Goal: Task Accomplishment & Management: Use online tool/utility

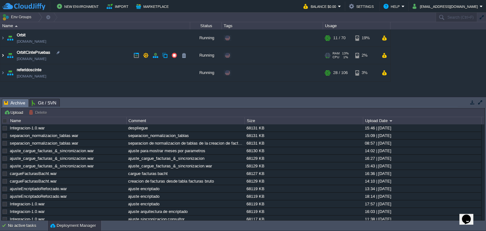
click at [3, 55] on img at bounding box center [2, 55] width 5 height 17
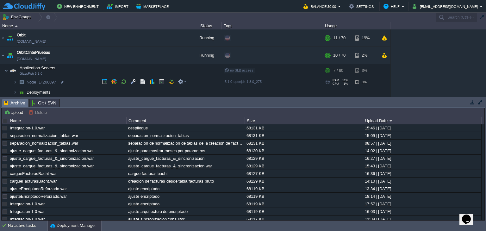
scroll to position [41, 0]
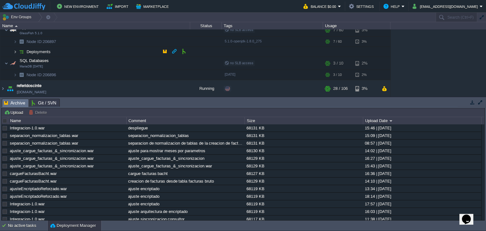
click at [15, 51] on img at bounding box center [15, 52] width 4 height 10
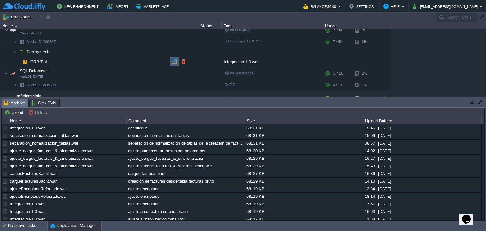
click at [171, 61] on td at bounding box center [174, 61] width 9 height 9
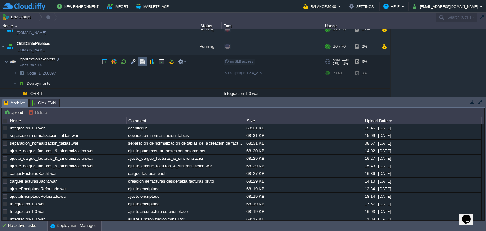
click at [142, 62] on button "button" at bounding box center [143, 62] width 6 height 6
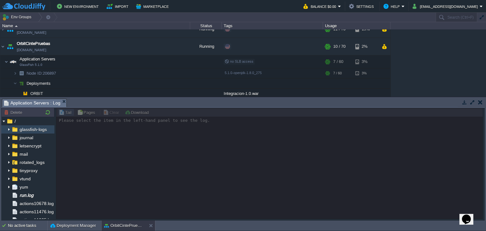
click at [9, 131] on img at bounding box center [8, 129] width 5 height 8
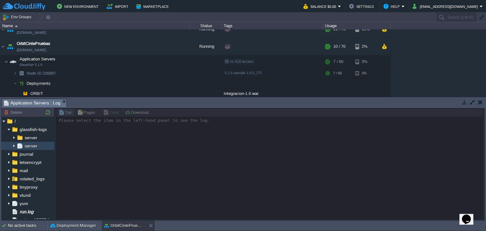
click at [32, 143] on span "server" at bounding box center [30, 146] width 15 height 6
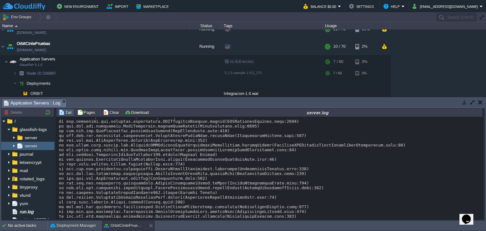
scroll to position [5355, 0]
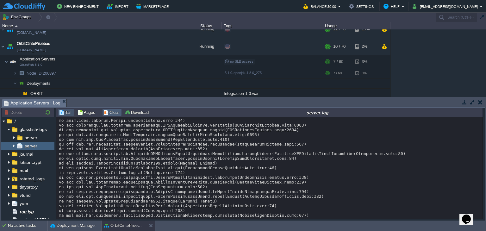
click at [115, 114] on button "Clear" at bounding box center [112, 113] width 18 height 6
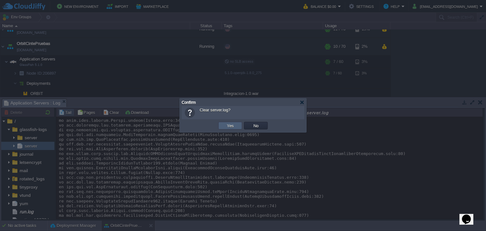
click at [229, 124] on button "Yes" at bounding box center [230, 126] width 11 height 6
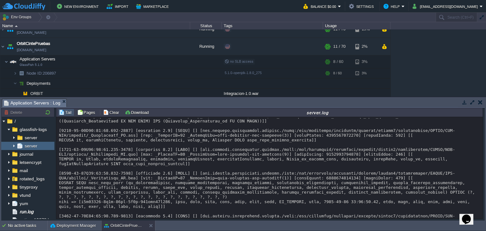
scroll to position [12188, 0]
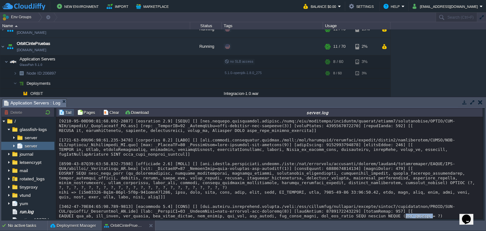
scroll to position [12220, 0]
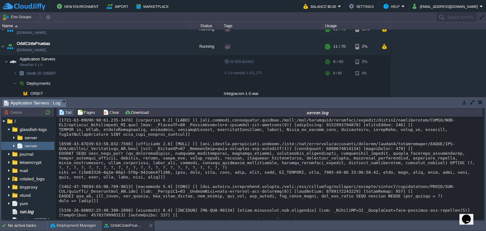
copy div "setEjecutarSincronizacion"
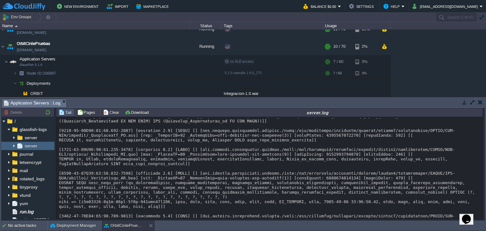
scroll to position [12188, 0]
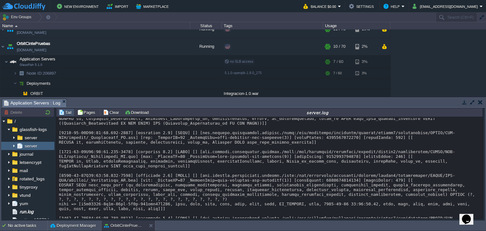
copy div "EN_PROCESO"
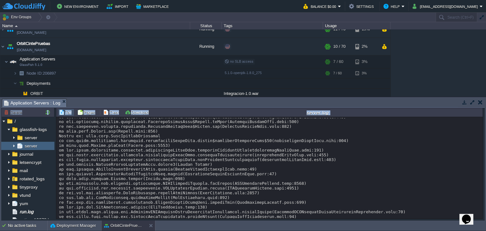
scroll to position [13026, 0]
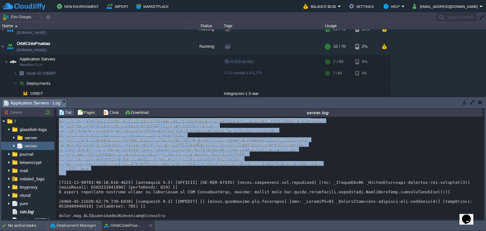
drag, startPoint x: 66, startPoint y: 131, endPoint x: 300, endPoint y: 143, distance: 233.5
copy div "[[DATE]T09:13:54.413-0500] [glassfish 5.1] [WARNING] [AS-EJB-00056] [javax.ente…"
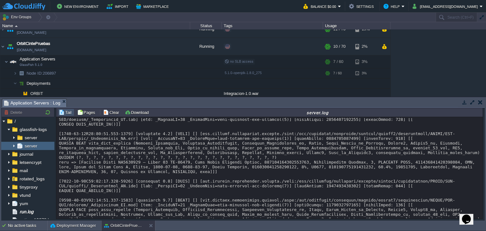
scroll to position [14080, 0]
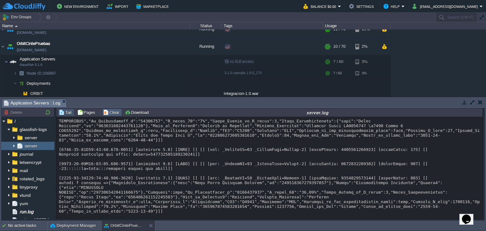
click at [110, 112] on button "Clear" at bounding box center [112, 113] width 18 height 6
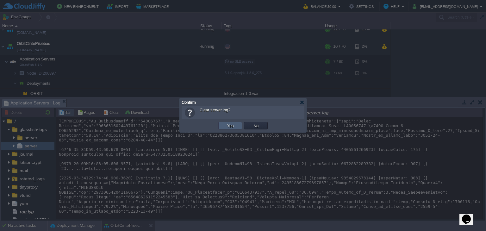
click at [235, 126] on button "Yes" at bounding box center [230, 126] width 11 height 6
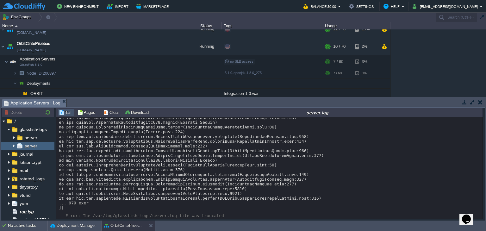
scroll to position [0, 0]
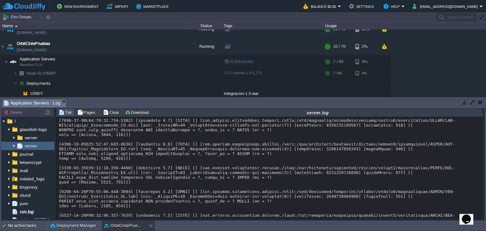
click at [108, 107] on div "Tasks Activity Log Archive Git / SVN Application Servers : Log" at bounding box center [243, 102] width 484 height 9
click at [109, 112] on button "Clear" at bounding box center [112, 113] width 18 height 6
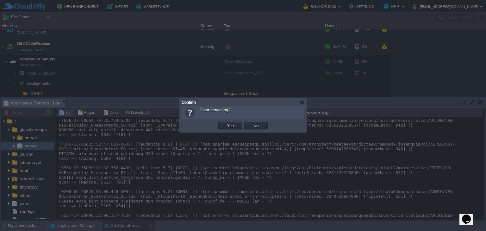
click at [234, 129] on td "Yes" at bounding box center [230, 126] width 24 height 8
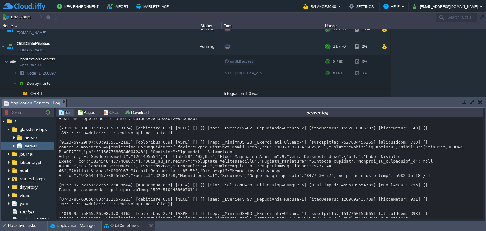
scroll to position [7609, 0]
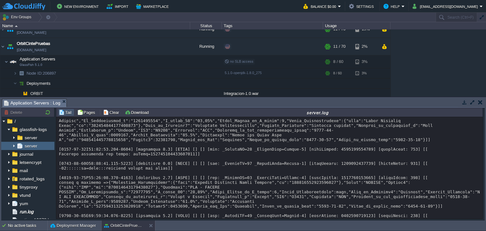
drag, startPoint x: 72, startPoint y: 189, endPoint x: 166, endPoint y: 223, distance: 100.4
click at [166, 223] on body "New Environment Import Marketplace Bonus $0.00 Upgrade Account Balance $0.00 Se…" at bounding box center [243, 115] width 486 height 231
copy div "[4897-75-72L84:44:41.183-9302] [ipsumdolo 5.4] [SITA] [] [] [con: _AdipisCI=50 …"
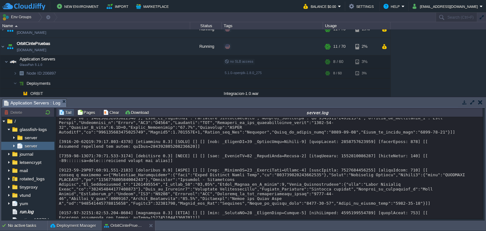
scroll to position [7420, 0]
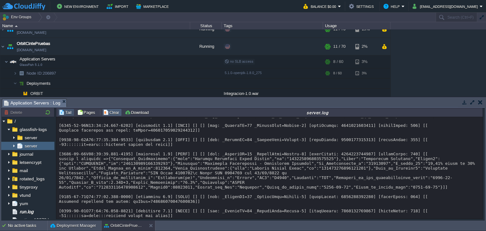
click at [108, 113] on button "Clear" at bounding box center [112, 113] width 18 height 6
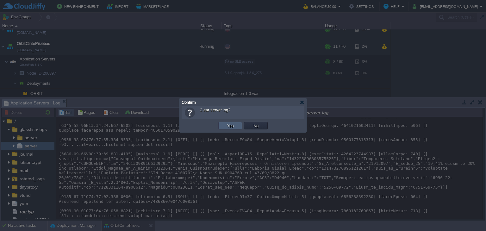
click at [220, 124] on td "Yes" at bounding box center [230, 126] width 24 height 8
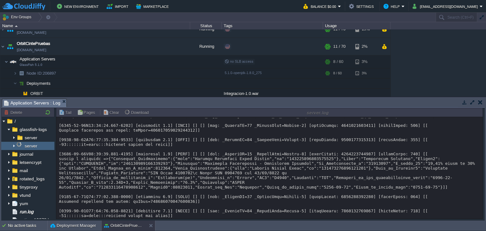
scroll to position [0, 0]
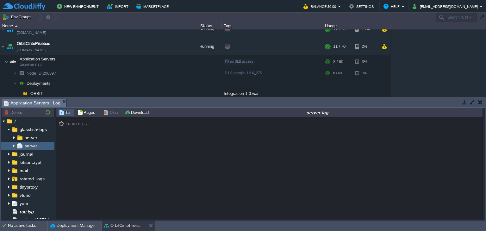
click at [12, 145] on img at bounding box center [13, 146] width 5 height 8
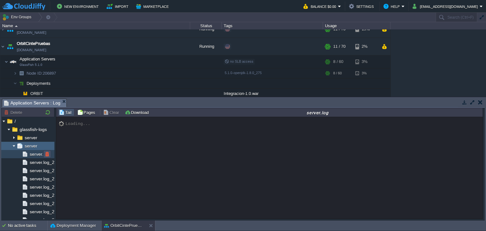
click at [49, 155] on button "button" at bounding box center [47, 154] width 6 height 6
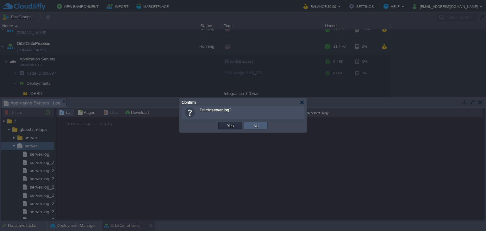
click at [266, 127] on td "No" at bounding box center [256, 126] width 24 height 8
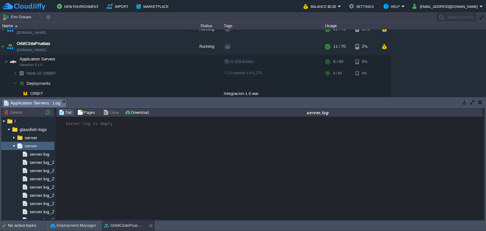
click at [118, 133] on div "server.log is empty" at bounding box center [269, 168] width 427 height 102
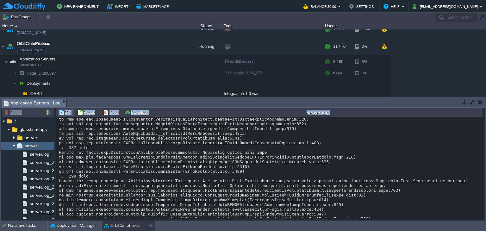
scroll to position [4818, 0]
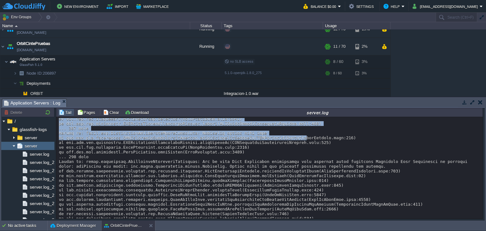
drag, startPoint x: 62, startPoint y: 184, endPoint x: 285, endPoint y: 199, distance: 223.3
click at [285, 199] on div at bounding box center [270, 189] width 422 height 10135
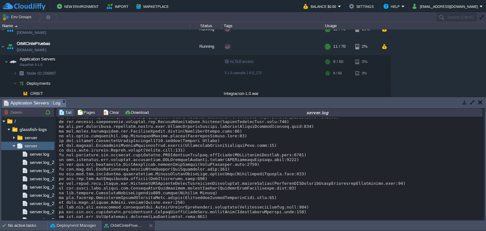
scroll to position [5091, 0]
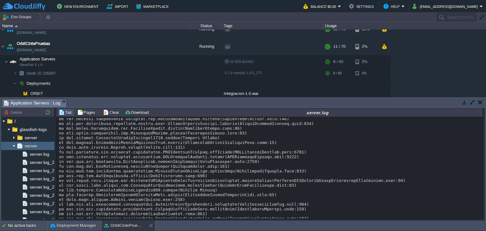
copy div "[[DATE]T09:56:03.840-0500] [glassfish 5.1] [WARNING] [] [javax.enterprise.ejb.c…"
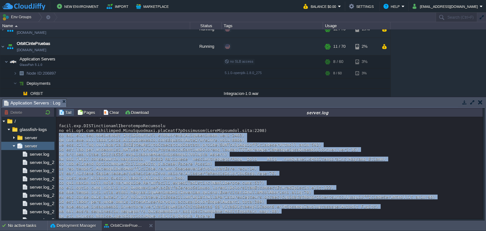
scroll to position [7047, 0]
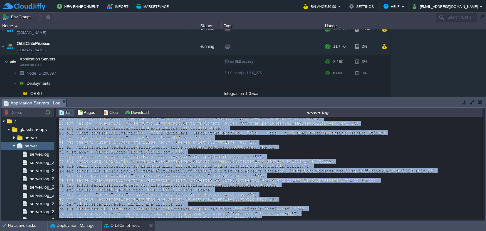
drag, startPoint x: 149, startPoint y: 208, endPoint x: 57, endPoint y: 184, distance: 94.8
click at [57, 184] on div "Loading..." at bounding box center [269, 168] width 427 height 102
copy div "javax.ejb.EJBTransactionRolledbackException at com.sun.ejb.containers.BaseConta…"
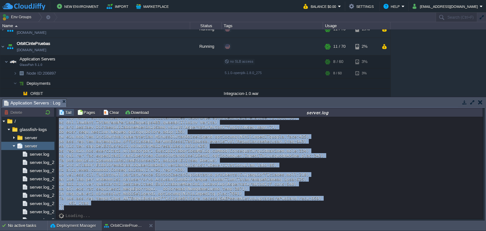
scroll to position [10173, 0]
click at [108, 112] on button "Clear" at bounding box center [112, 113] width 18 height 6
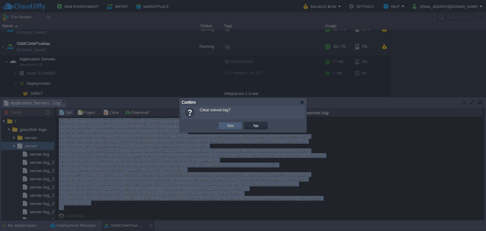
click at [226, 127] on button "Yes" at bounding box center [230, 126] width 11 height 6
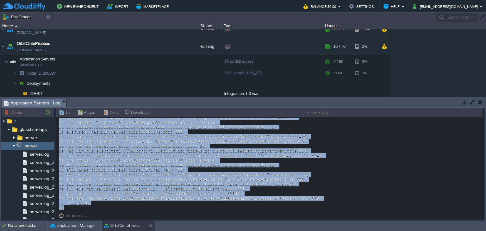
scroll to position [0, 0]
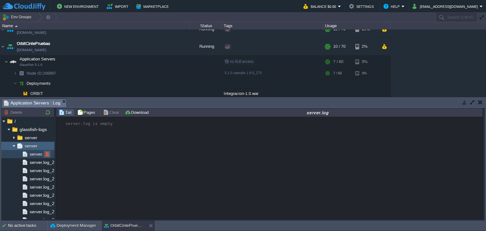
click at [47, 154] on button "button" at bounding box center [47, 154] width 6 height 6
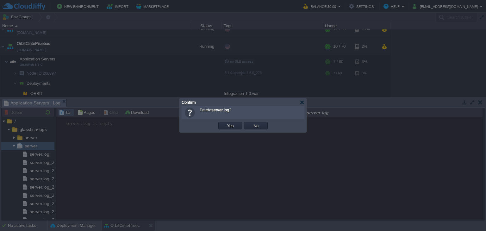
click at [229, 121] on td "Yes" at bounding box center [230, 125] width 26 height 9
click at [229, 127] on button "Yes" at bounding box center [230, 126] width 11 height 6
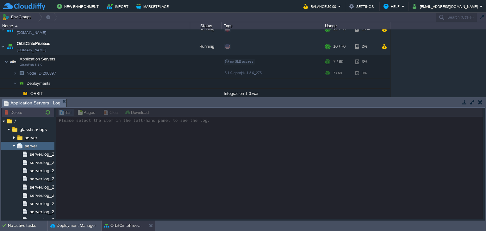
click at [25, 145] on span "server" at bounding box center [30, 146] width 15 height 6
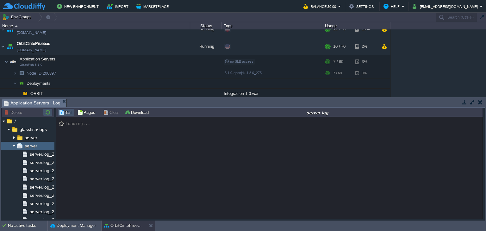
click at [47, 111] on button "button" at bounding box center [48, 113] width 8 height 6
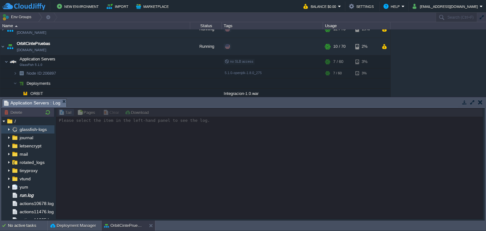
click at [7, 132] on img at bounding box center [8, 129] width 5 height 8
click at [9, 129] on img at bounding box center [8, 129] width 5 height 8
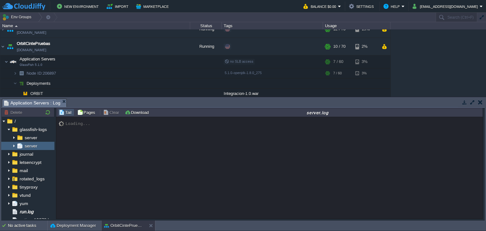
click at [14, 146] on img at bounding box center [13, 146] width 5 height 8
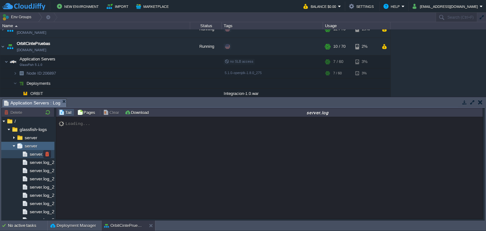
click at [35, 153] on span "server.log" at bounding box center [39, 154] width 22 height 6
click at [108, 128] on div "Loading..." at bounding box center [269, 168] width 427 height 102
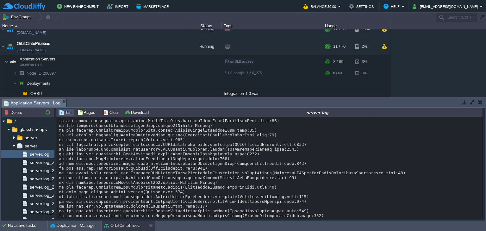
scroll to position [2853, 0]
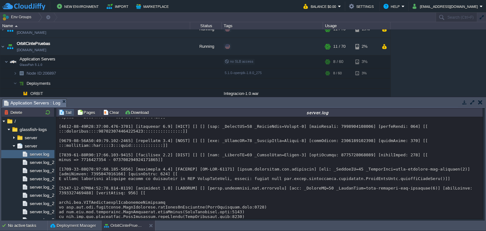
scroll to position [1587, 0]
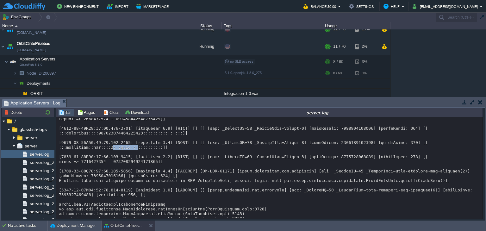
drag, startPoint x: 105, startPoint y: 168, endPoint x: 129, endPoint y: 169, distance: 24.1
copy div "update"
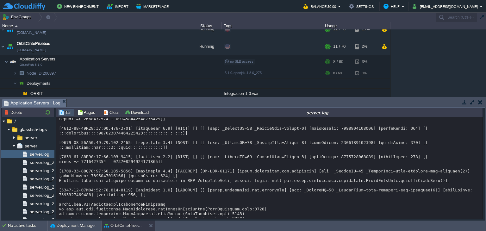
drag, startPoint x: 59, startPoint y: 169, endPoint x: 86, endPoint y: 169, distance: 26.6
copy div ":::consultor"
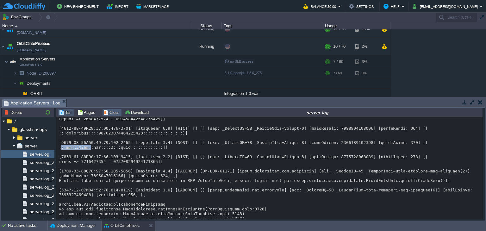
click at [107, 114] on button "Clear" at bounding box center [112, 113] width 18 height 6
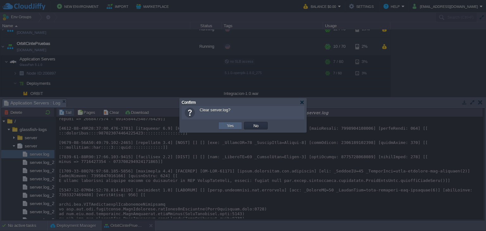
click at [224, 127] on td "Yes" at bounding box center [230, 126] width 24 height 8
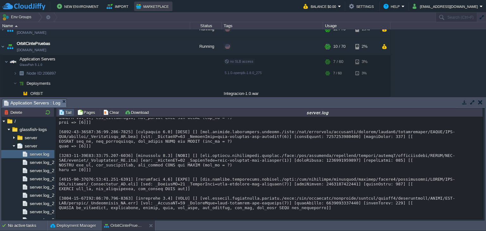
scroll to position [331, 0]
click at [115, 114] on button "Clear" at bounding box center [112, 113] width 18 height 6
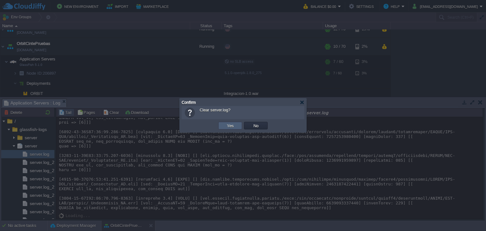
click at [223, 128] on td "Yes" at bounding box center [230, 126] width 24 height 8
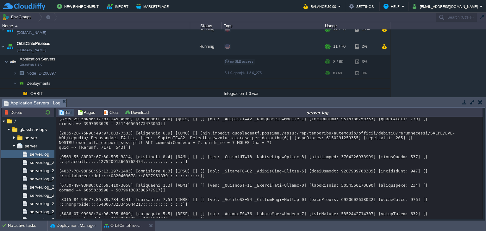
scroll to position [6780, 0]
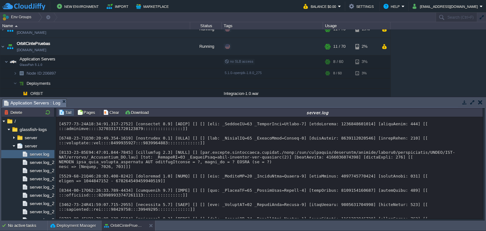
drag, startPoint x: 482, startPoint y: 187, endPoint x: 482, endPoint y: 192, distance: 5.4
click at [482, 192] on div "Loading..." at bounding box center [269, 168] width 427 height 102
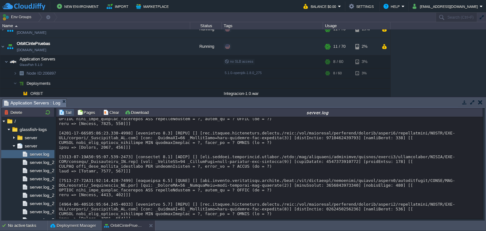
scroll to position [1695, 0]
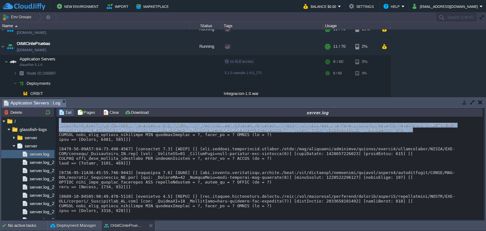
drag, startPoint x: 480, startPoint y: 135, endPoint x: 479, endPoint y: 151, distance: 15.2
click at [479, 151] on div "Loading..." at bounding box center [269, 168] width 427 height 102
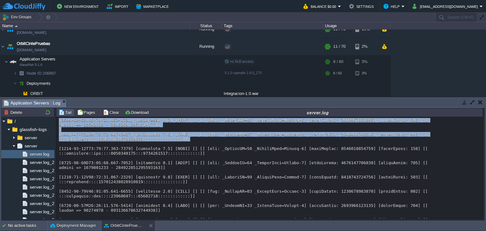
scroll to position [6302, 0]
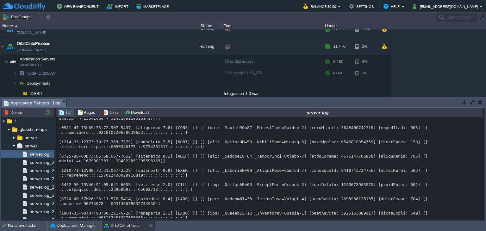
drag, startPoint x: 59, startPoint y: 140, endPoint x: 300, endPoint y: 127, distance: 240.9
copy div "[[DATE]T10:24:33.580-0500] [glassfish 5.1] [WARNING] [AS-EJB-00056] [javax.ente…"
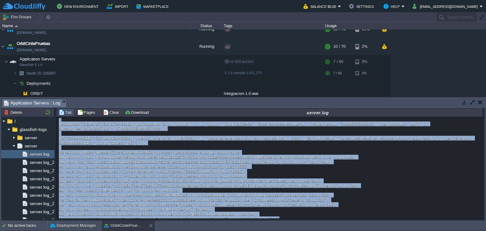
scroll to position [4086, 0]
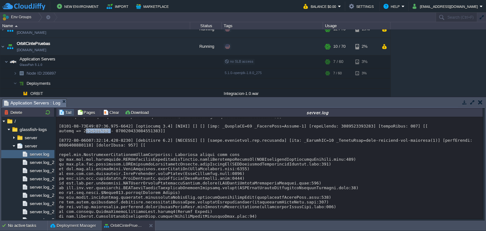
copy div "2000015289"
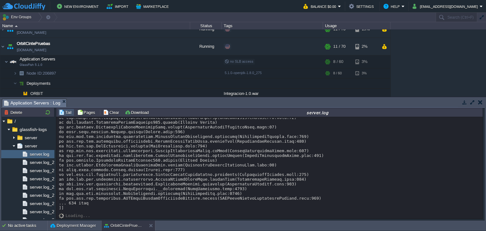
scroll to position [10173, 0]
click at [63, 222] on button "Deployment Manager" at bounding box center [73, 225] width 46 height 6
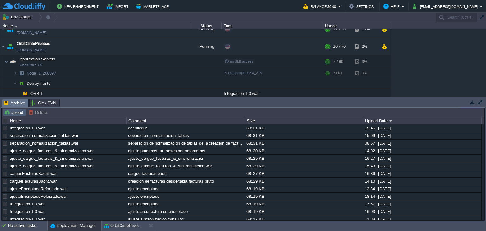
click at [15, 113] on button "Upload" at bounding box center [14, 113] width 21 height 6
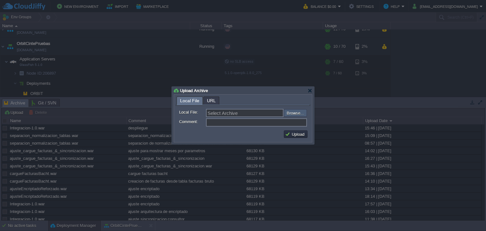
click at [291, 115] on input "file" at bounding box center [267, 113] width 80 height 8
type input "C:\fakepath\Integracion-1.0.war"
type input "Integracion-1.0.war"
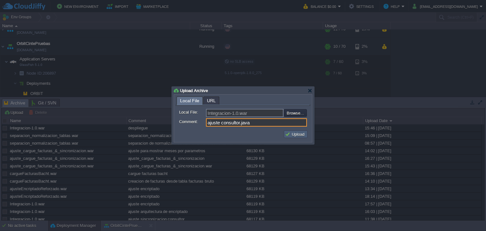
type input "ajuste consultor.java"
click at [304, 136] on button "Upload" at bounding box center [295, 134] width 21 height 6
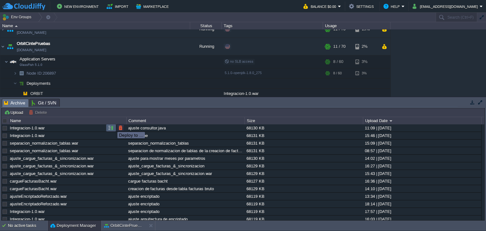
click at [113, 126] on button "button" at bounding box center [111, 128] width 6 height 6
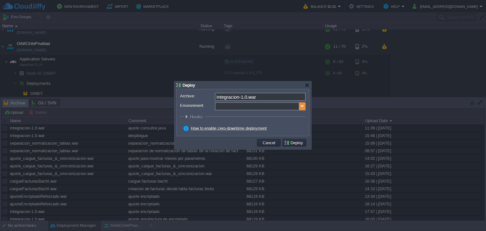
click at [304, 106] on img at bounding box center [302, 106] width 6 height 8
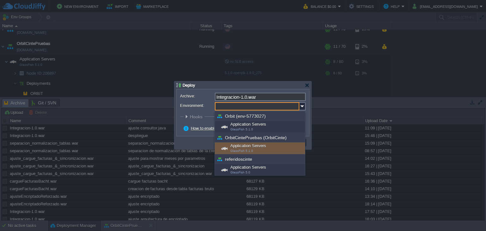
click at [263, 146] on div "Application Servers GlassFish 5.1.0" at bounding box center [260, 148] width 90 height 12
type input "Application Servers (OrbitCintePruebas (OrbitCinte))"
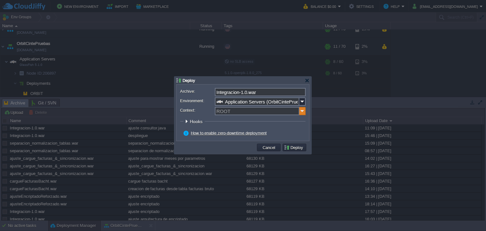
click at [304, 111] on img at bounding box center [302, 111] width 6 height 8
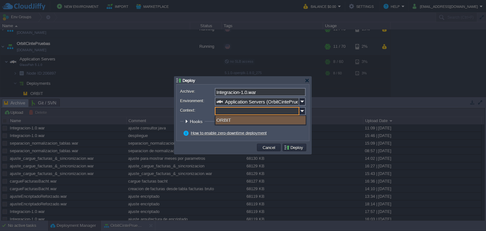
click at [226, 119] on div "ORBIT" at bounding box center [261, 120] width 90 height 9
type input "ORBIT"
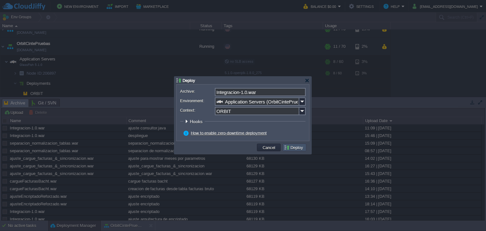
click at [294, 148] on button "Deploy" at bounding box center [294, 148] width 21 height 6
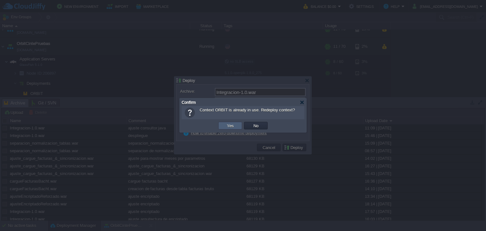
click at [230, 125] on button "Yes" at bounding box center [230, 126] width 11 height 6
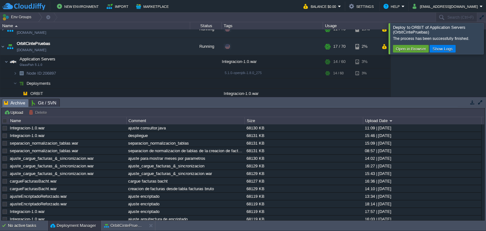
click at [486, 40] on div at bounding box center [494, 38] width 0 height 31
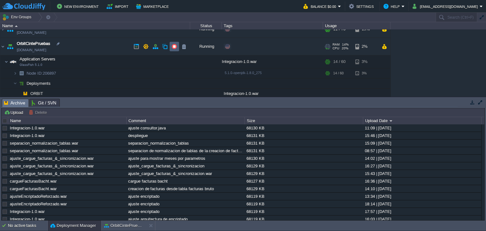
click at [172, 48] on button "button" at bounding box center [175, 47] width 6 height 6
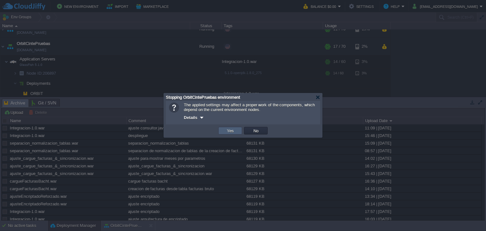
click at [228, 130] on button "Yes" at bounding box center [230, 131] width 11 height 6
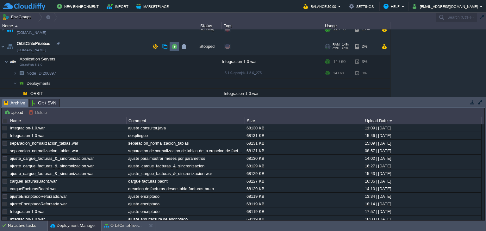
click at [176, 47] on button "button" at bounding box center [175, 47] width 6 height 6
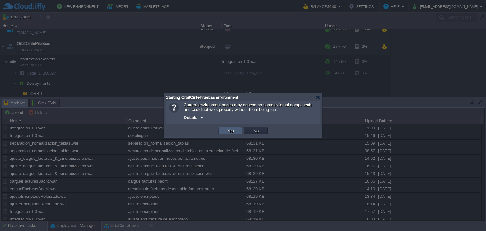
click at [237, 129] on td "Yes" at bounding box center [230, 131] width 24 height 8
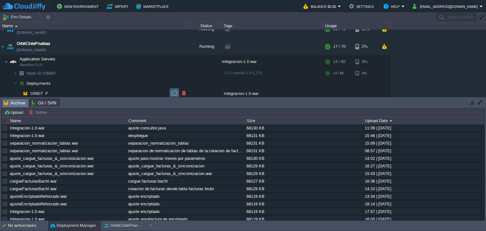
click at [175, 91] on button "button" at bounding box center [175, 93] width 6 height 6
